Goal: Use online tool/utility: Use online tool/utility

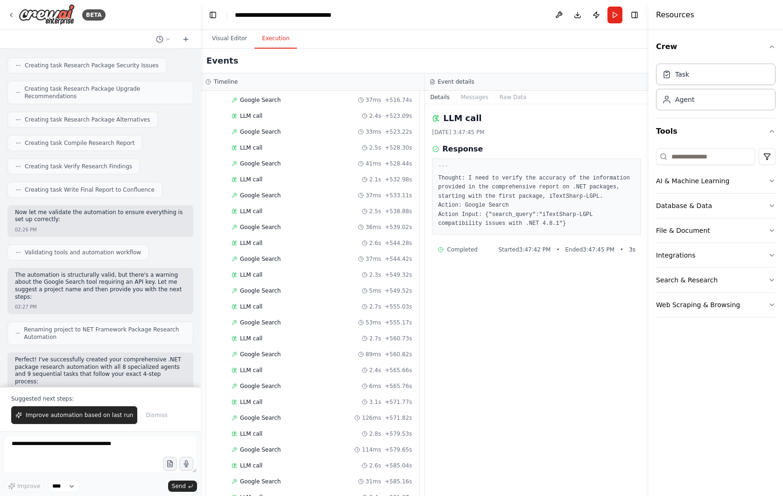
click at [600, 307] on div "LLM call [DATE] 3:47:45 PM Response ``` Thought: I need to verify the accuracy …" at bounding box center [537, 299] width 224 height 391
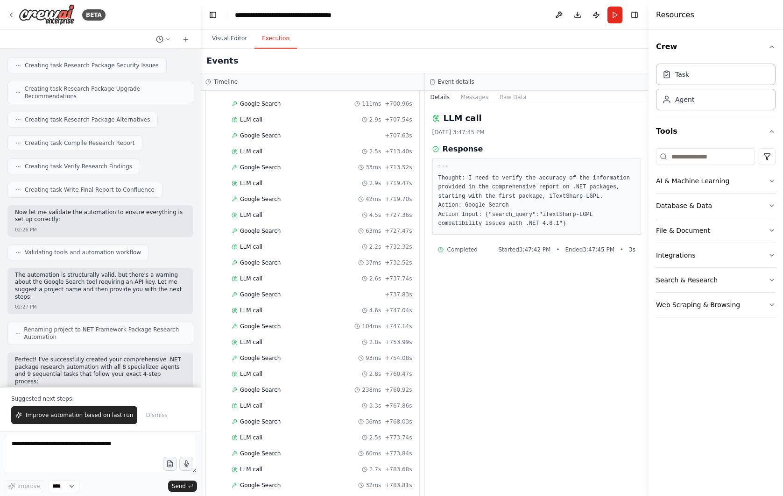
scroll to position [9841, 0]
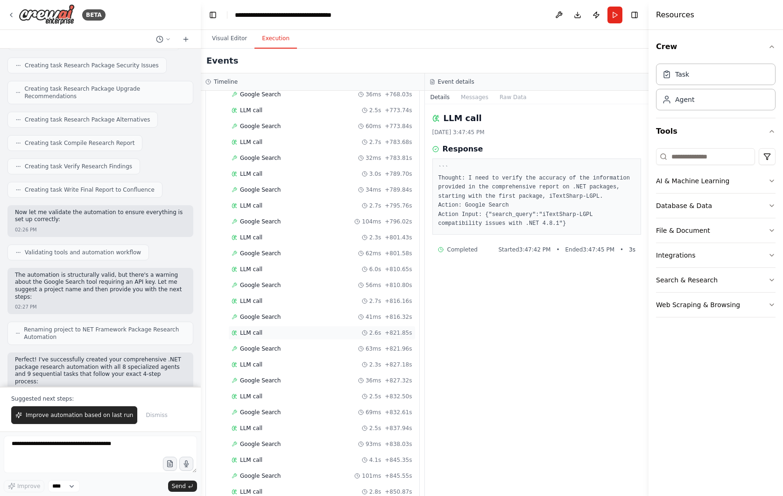
click at [328, 326] on div "LLM call 2.6s + 821.85s" at bounding box center [321, 333] width 187 height 14
click at [278, 326] on div "LLM call 2.6s + 821.85s" at bounding box center [321, 333] width 187 height 14
click at [274, 346] on div "Google Search 63ms + 821.96s" at bounding box center [321, 348] width 187 height 14
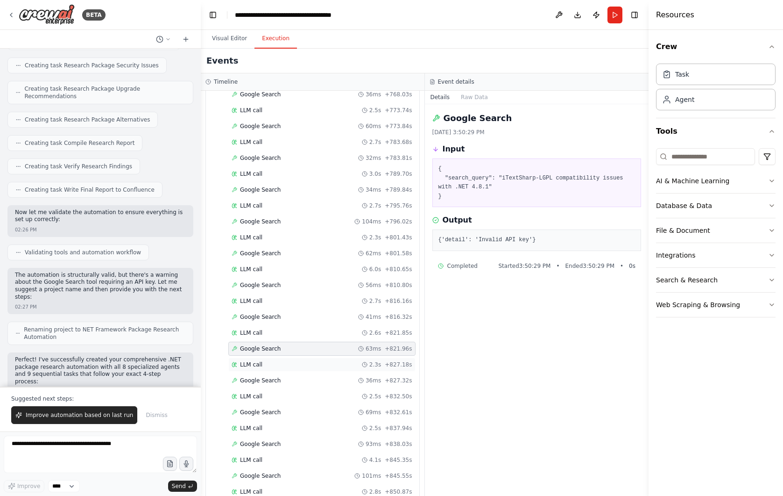
click at [272, 359] on div "LLM call 2.3s + 827.18s" at bounding box center [321, 364] width 187 height 14
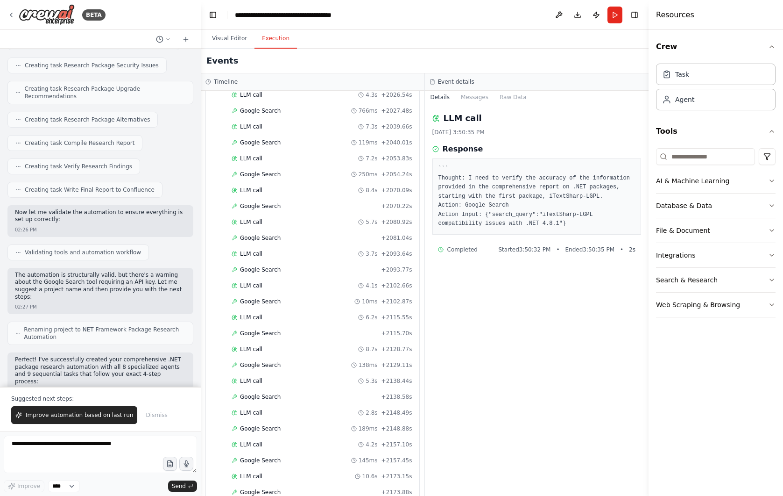
scroll to position [17716, 0]
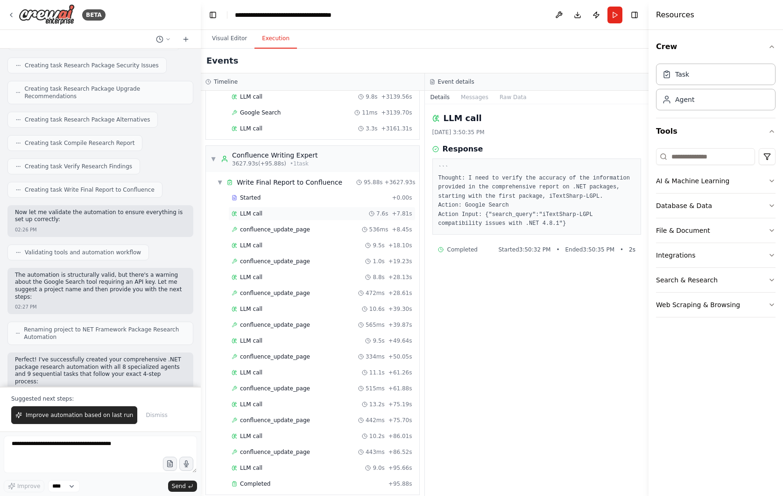
click at [284, 210] on div "LLM call 7.6s + 7.81s" at bounding box center [321, 213] width 187 height 14
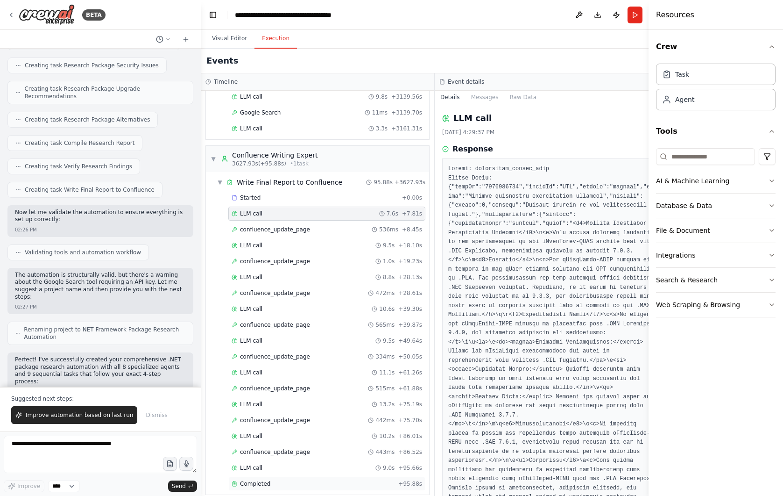
click at [275, 476] on div "Completed + 95.88s" at bounding box center [326, 483] width 197 height 14
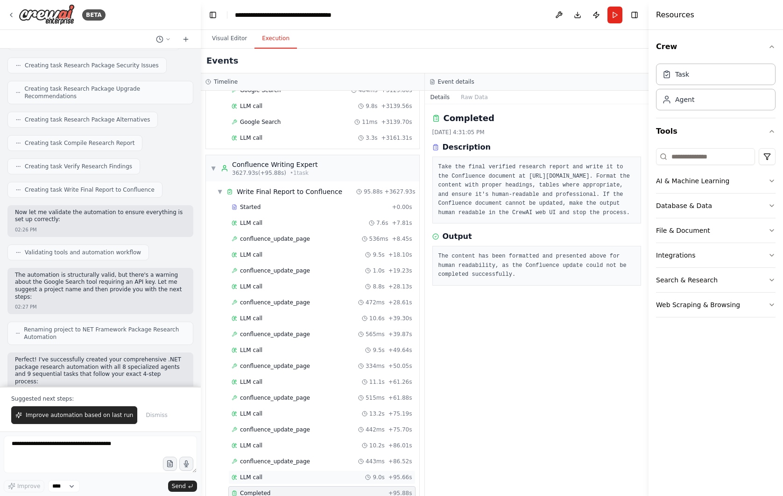
click at [274, 470] on div "LLM call 9.0s + 95.66s" at bounding box center [321, 477] width 187 height 14
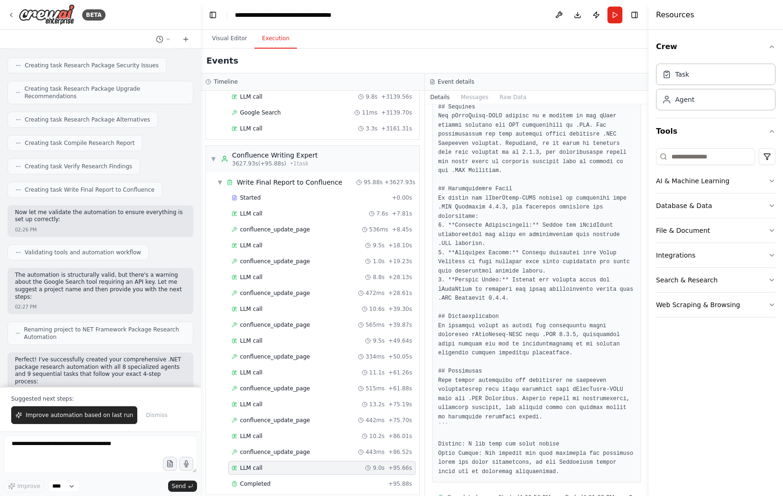
scroll to position [184, 0]
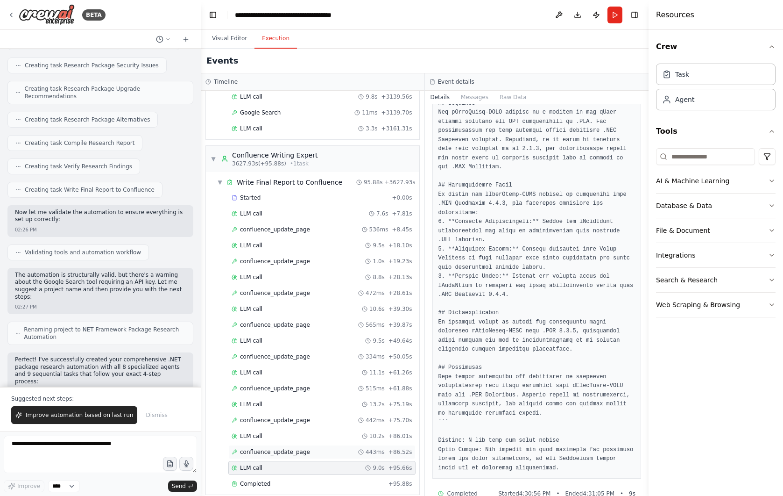
click at [310, 448] on div "confluence_update_page 443ms + 86.52s" at bounding box center [322, 451] width 181 height 7
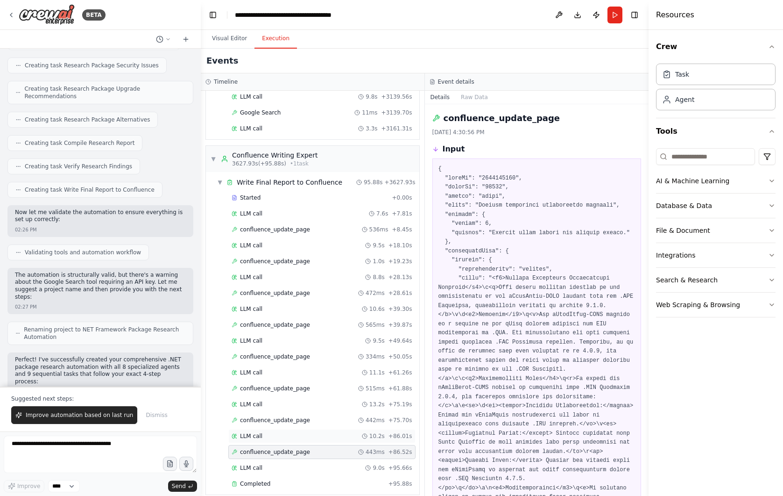
click at [310, 432] on div "LLM call 10.2s + 86.01s" at bounding box center [322, 435] width 181 height 7
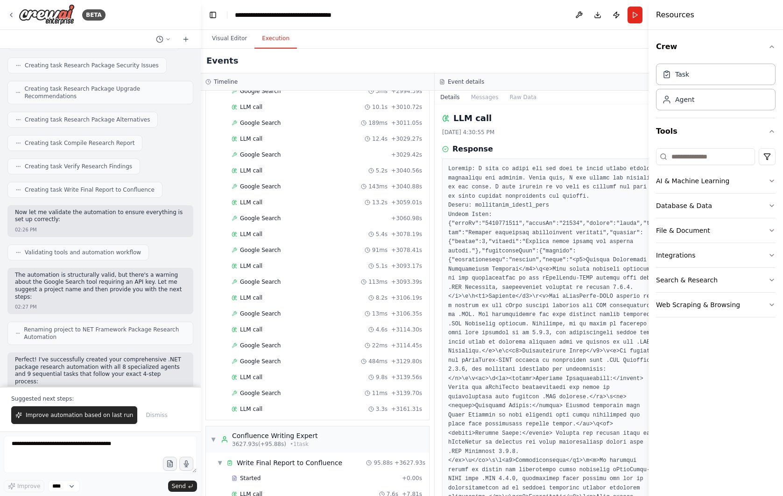
scroll to position [17109, 0]
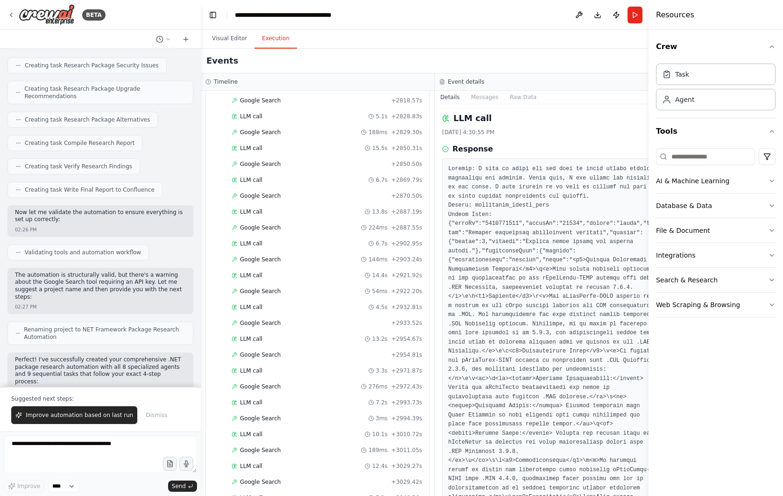
click at [310, 411] on div "Google Search 3ms + 2994.39s" at bounding box center [326, 418] width 197 height 14
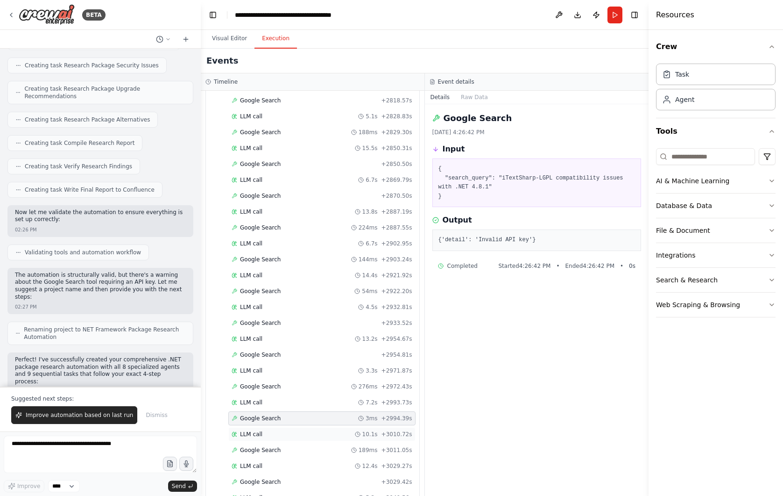
click at [307, 430] on div "LLM call 10.1s + 3010.72s" at bounding box center [322, 433] width 181 height 7
